Goal: Navigation & Orientation: Find specific page/section

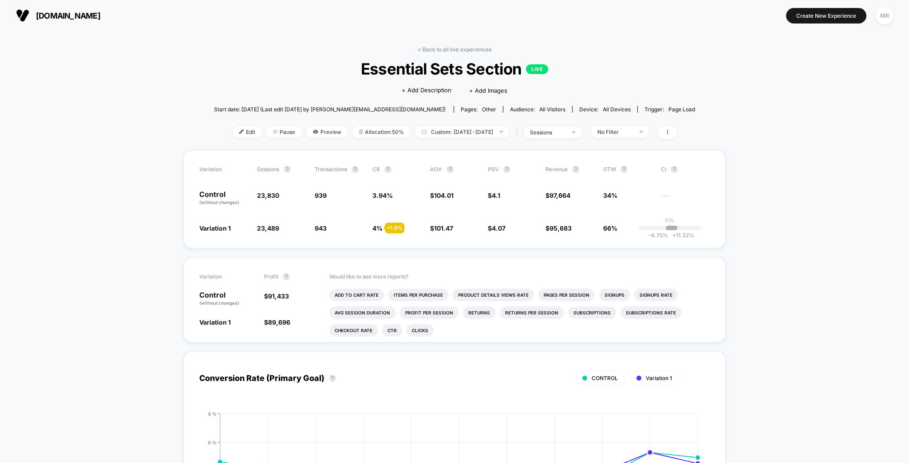
scroll to position [36, 0]
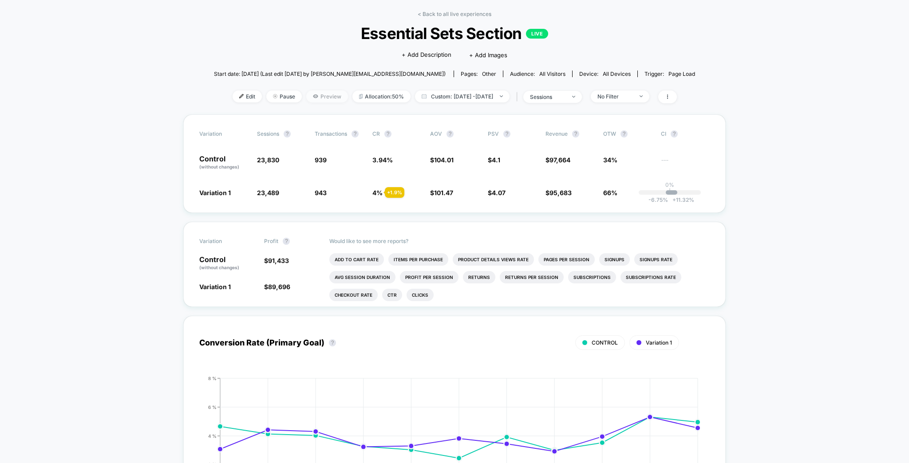
click at [320, 91] on span "Preview" at bounding box center [327, 97] width 42 height 12
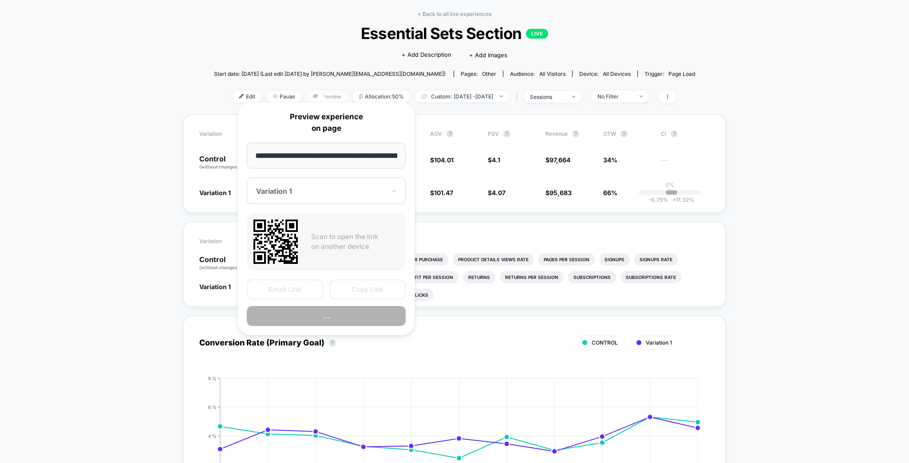
scroll to position [0, 91]
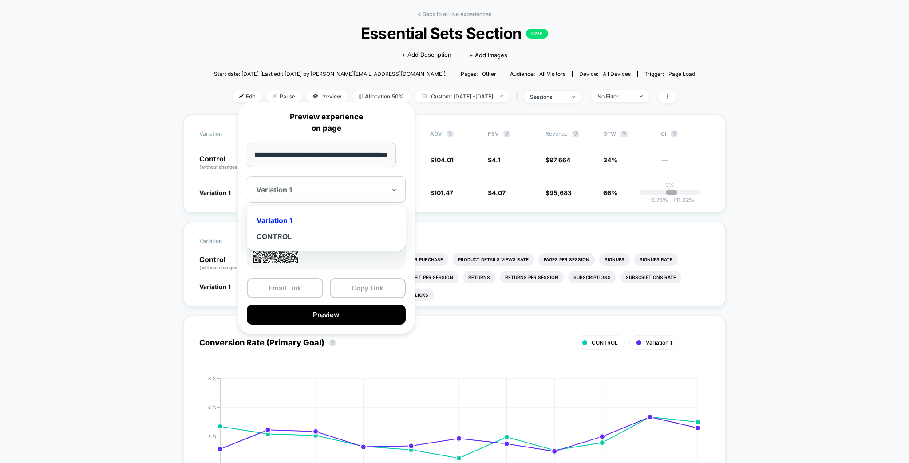
click at [353, 186] on div at bounding box center [321, 190] width 130 height 9
click at [287, 229] on div "CONTROL" at bounding box center [326, 237] width 150 height 16
click at [359, 284] on button "Copy Link" at bounding box center [368, 288] width 76 height 20
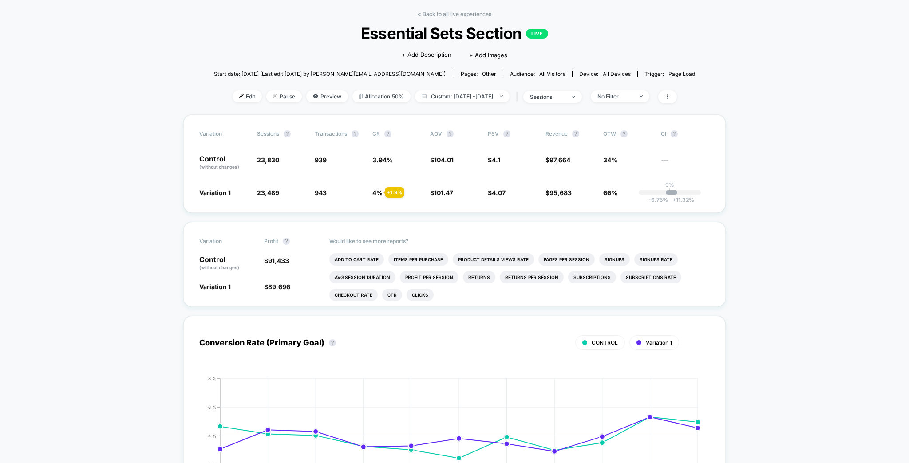
click at [474, 11] on link "< Back to all live experiences" at bounding box center [455, 14] width 74 height 7
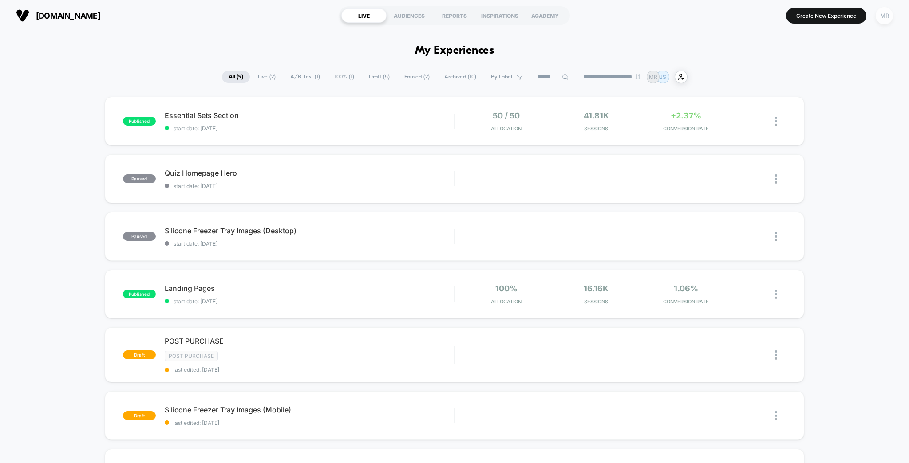
click at [881, 17] on div "MR" at bounding box center [884, 15] width 17 height 17
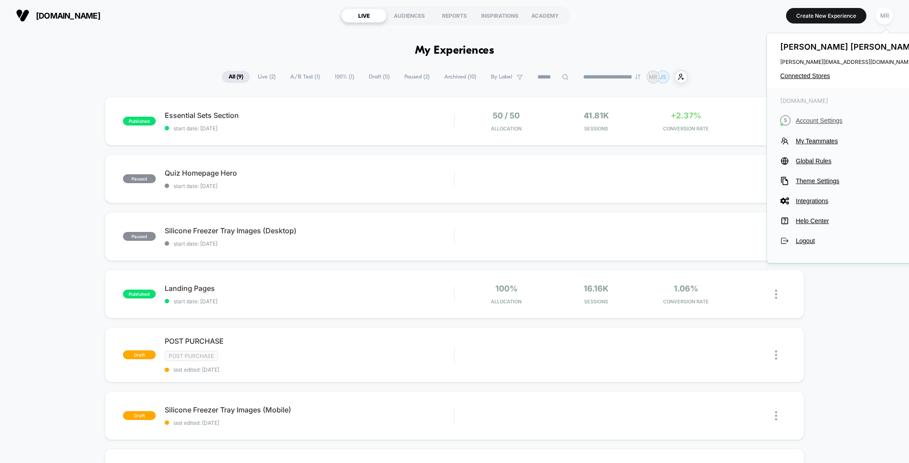
click at [833, 117] on span "Account Settings" at bounding box center [858, 120] width 125 height 7
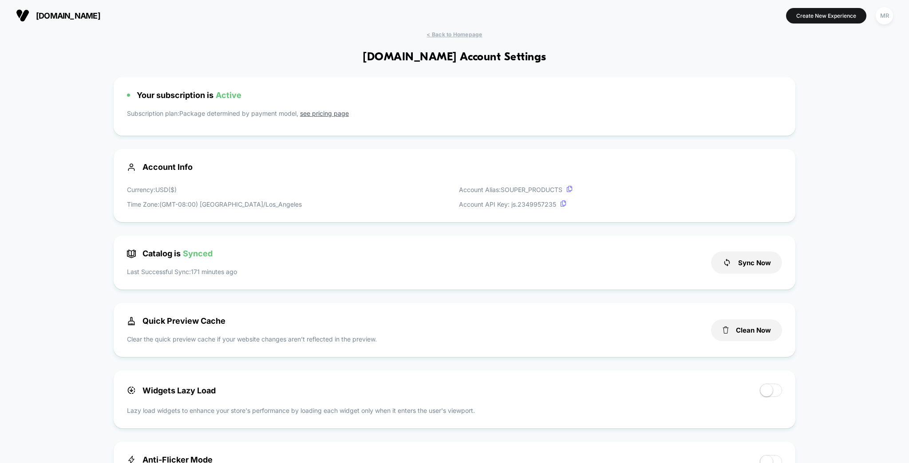
click at [308, 110] on link "see pricing page" at bounding box center [324, 114] width 49 height 8
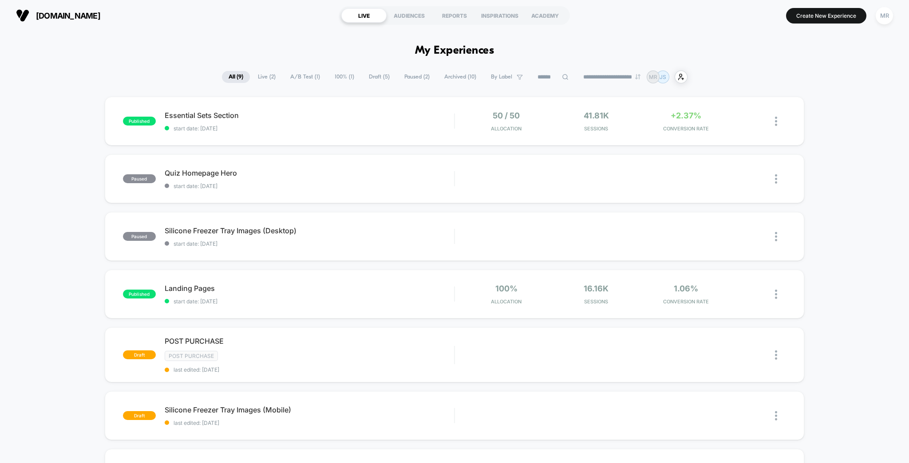
click at [59, 98] on div "published Essential Sets Section start date: [DATE] 50 / 50 Allocation 41.81k S…" at bounding box center [454, 377] width 909 height 561
